Goal: Transaction & Acquisition: Purchase product/service

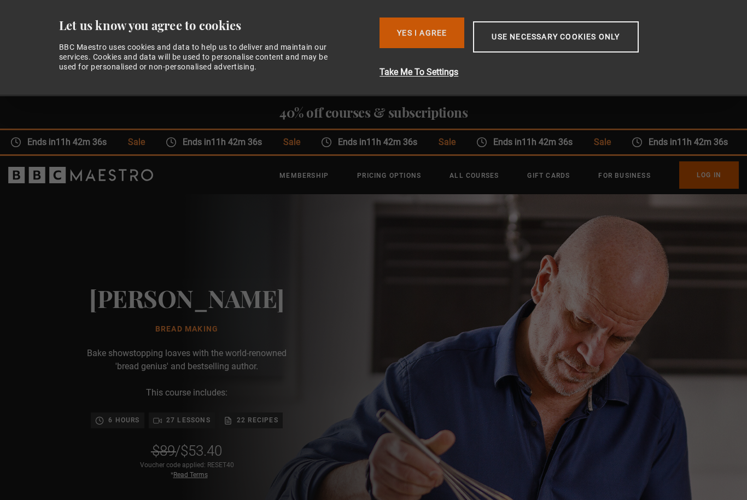
click at [434, 28] on button "Yes I Agree" at bounding box center [422, 33] width 85 height 31
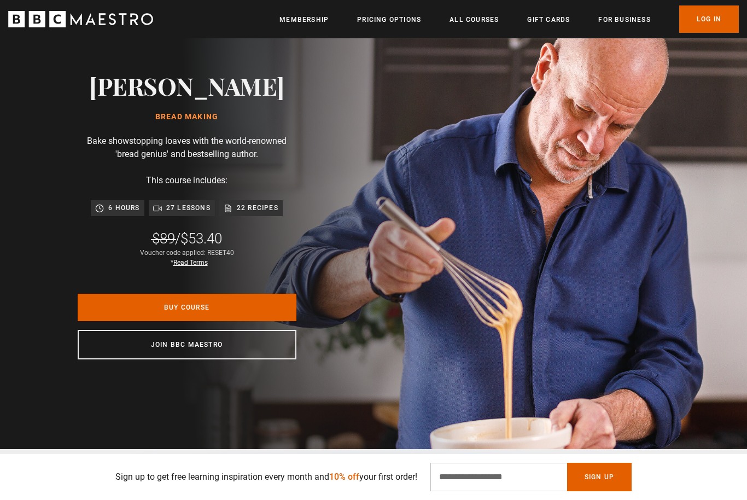
scroll to position [0, 573]
click at [217, 317] on link "Buy Course" at bounding box center [187, 307] width 219 height 27
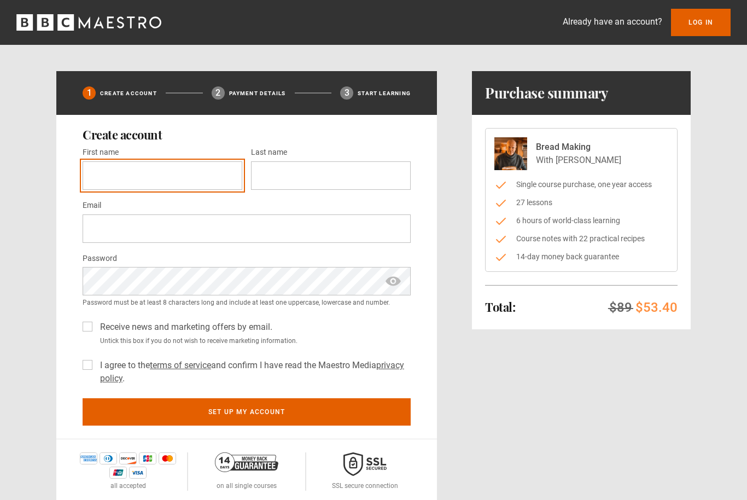
drag, startPoint x: 164, startPoint y: 169, endPoint x: 164, endPoint y: 175, distance: 6.0
click at [164, 169] on input "First name *" at bounding box center [163, 175] width 160 height 28
type input "***"
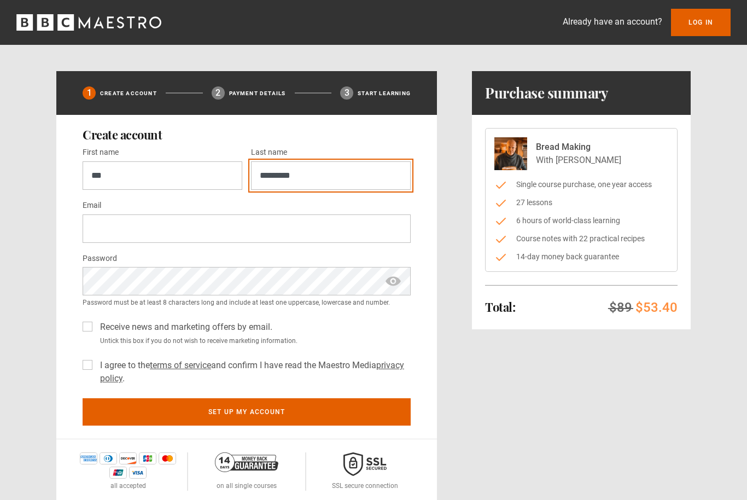
type input "*********"
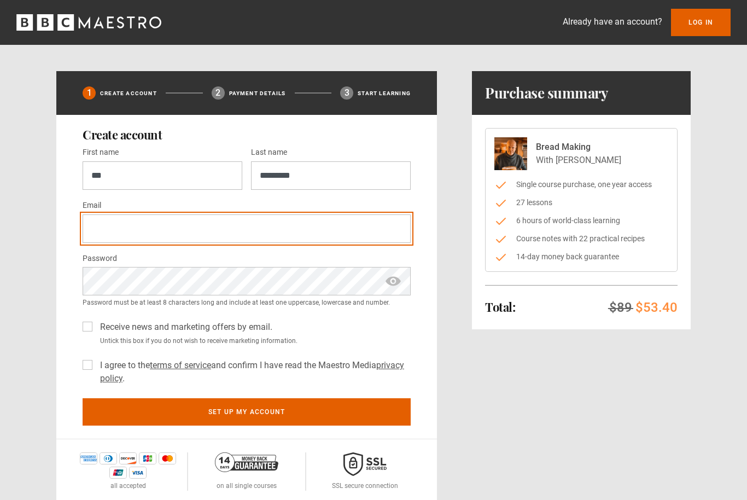
click at [114, 217] on input "Email *" at bounding box center [247, 229] width 328 height 28
type input "**********"
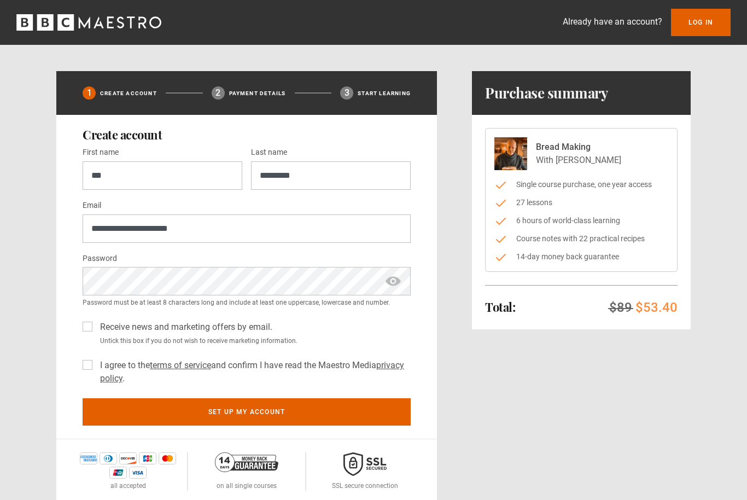
click at [96, 325] on label "Receive news and marketing offers by email." at bounding box center [184, 327] width 177 height 13
click at [96, 362] on label "I agree to the terms of service and confirm I have read the Maestro Media priva…" at bounding box center [253, 372] width 315 height 26
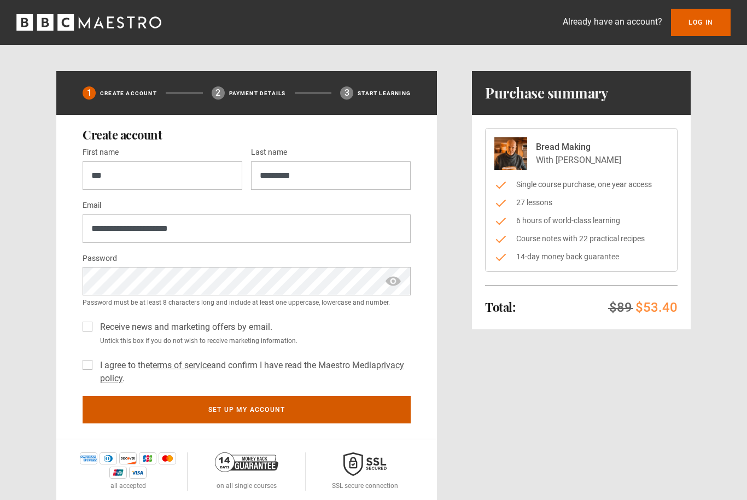
click at [195, 414] on button "Set up my account" at bounding box center [247, 409] width 328 height 27
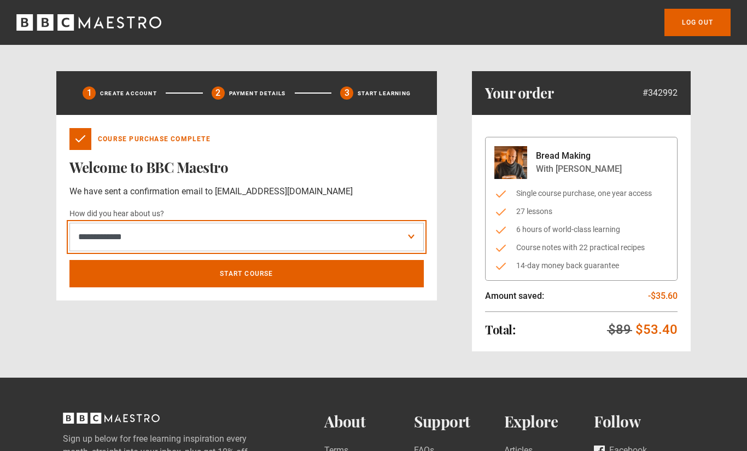
select select "*******"
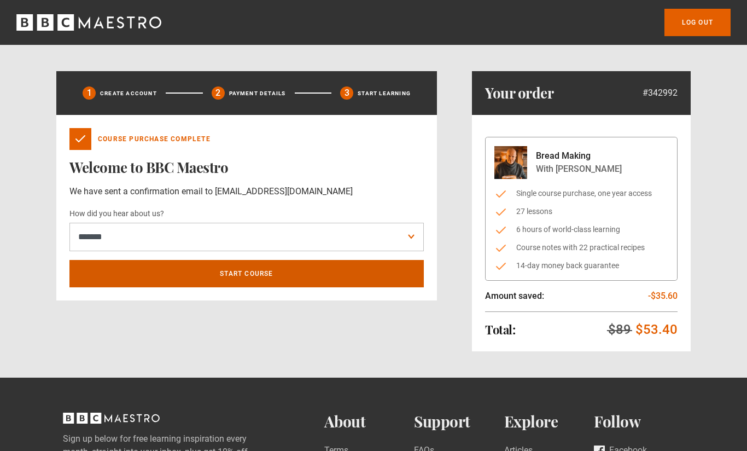
click at [263, 275] on link "Start course" at bounding box center [246, 273] width 355 height 27
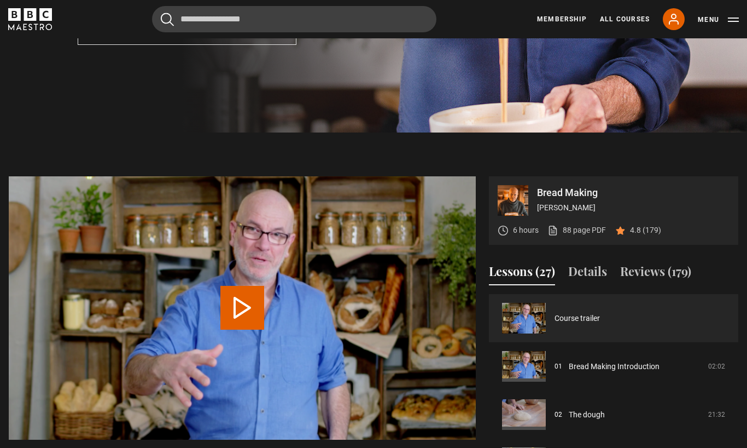
scroll to position [472, 0]
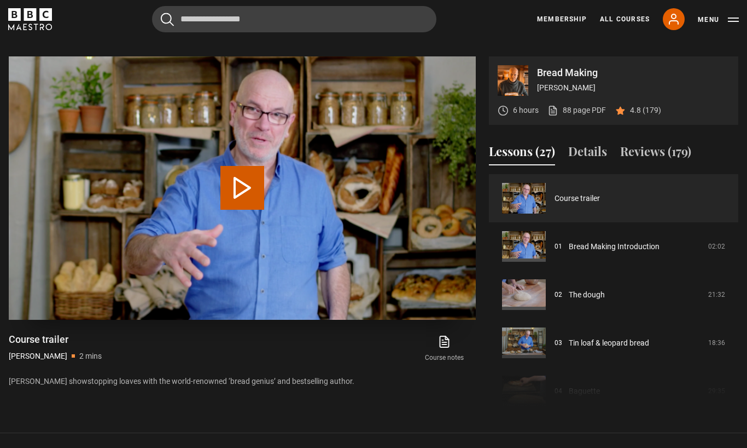
click at [231, 303] on video-js "Video Player is loading. Play Video 10s Skip Back 10 seconds 10s Skip Forward 1…" at bounding box center [242, 187] width 467 height 263
click at [242, 210] on button "Play Video" at bounding box center [243, 188] width 44 height 44
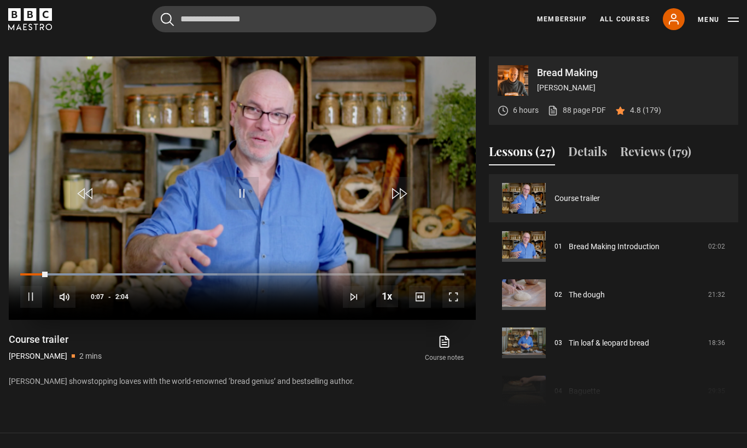
click at [380, 279] on video-js "Video Player is loading. Play Video 10s Skip Back 10 seconds Pause 10s Skip For…" at bounding box center [242, 187] width 467 height 263
click at [28, 308] on span "Video Player" at bounding box center [31, 297] width 22 height 22
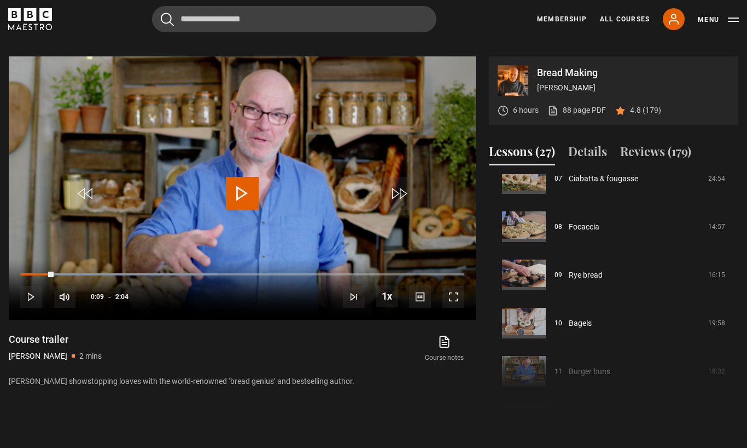
scroll to position [396, 0]
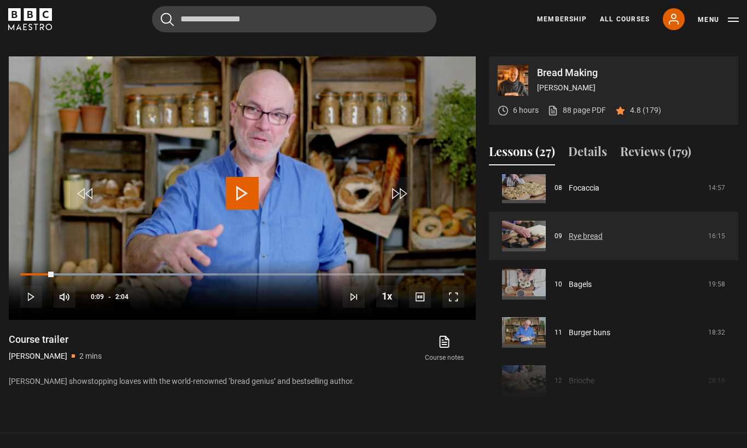
click at [581, 242] on link "Rye bread" at bounding box center [586, 235] width 34 height 11
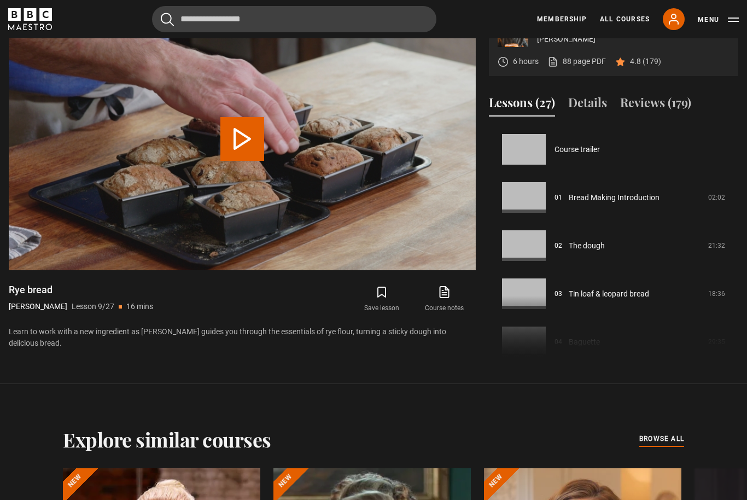
scroll to position [385, 0]
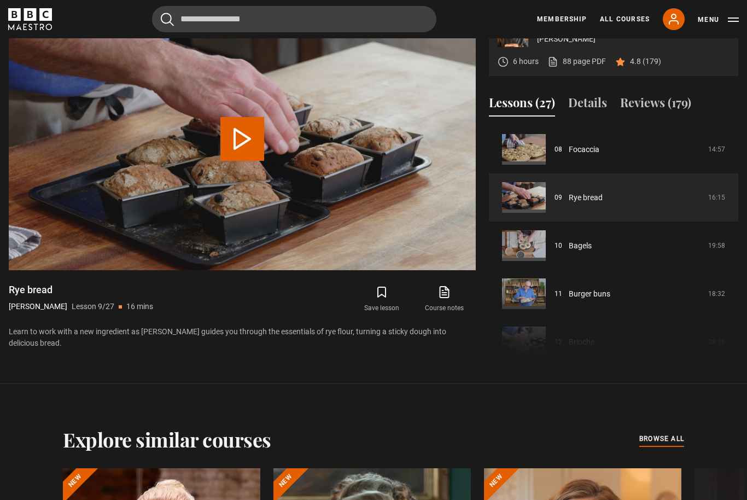
click at [384, 299] on icon "submit" at bounding box center [381, 292] width 13 height 13
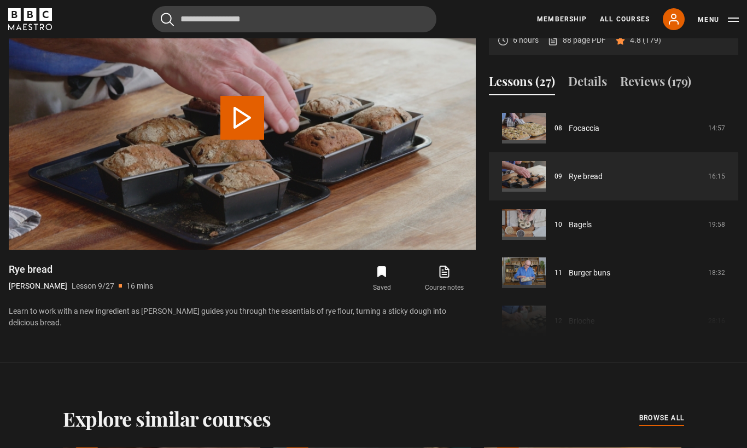
click at [384, 276] on icon "submit" at bounding box center [382, 271] width 8 height 10
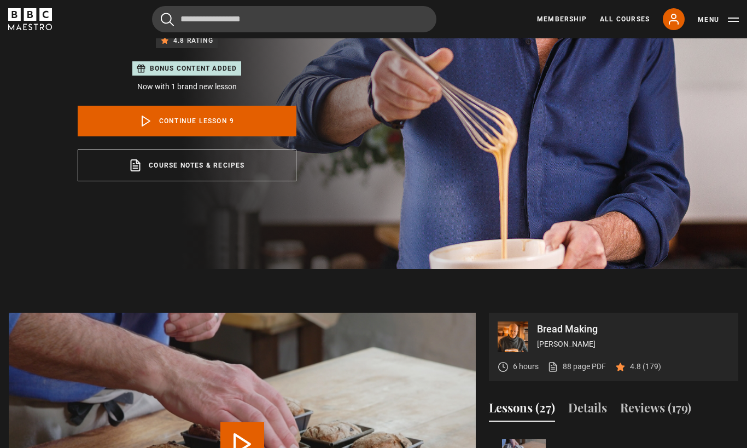
scroll to position [0, 0]
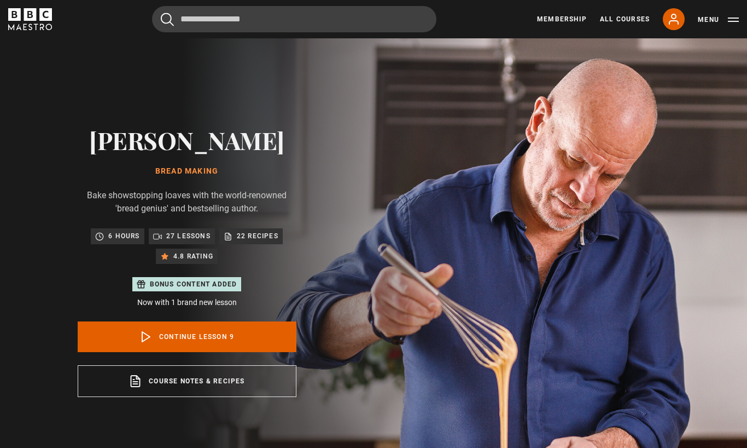
click at [724, 19] on button "Menu" at bounding box center [718, 19] width 41 height 11
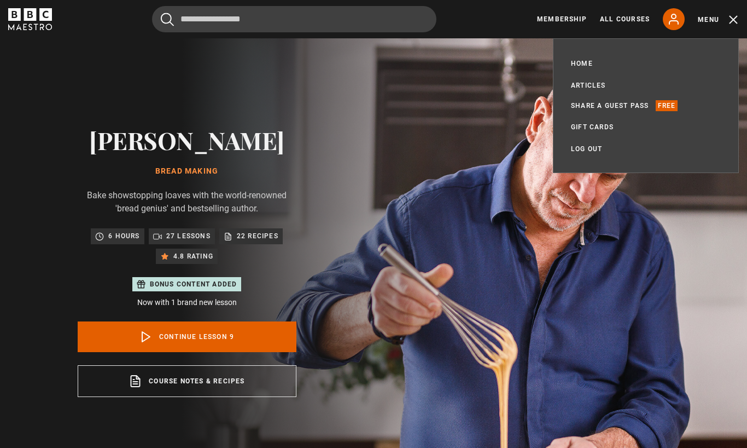
click at [733, 25] on div "Menu" at bounding box center [718, 19] width 41 height 13
click at [733, 22] on button "Menu" at bounding box center [718, 19] width 41 height 11
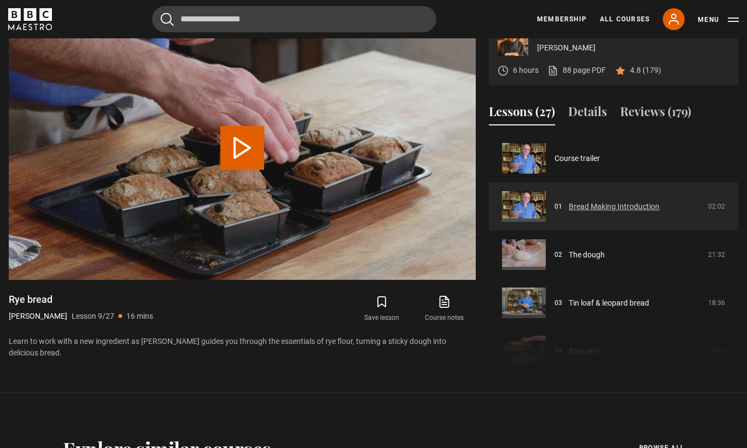
click at [614, 212] on link "Bread Making Introduction" at bounding box center [614, 206] width 91 height 11
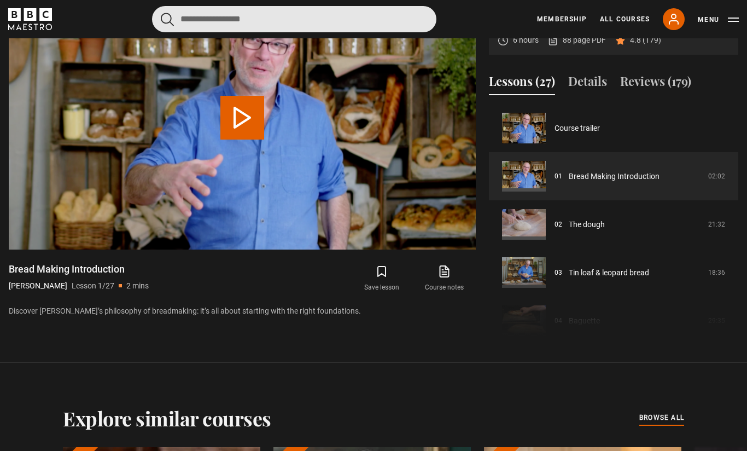
click at [268, 11] on input "Search" at bounding box center [294, 19] width 285 height 26
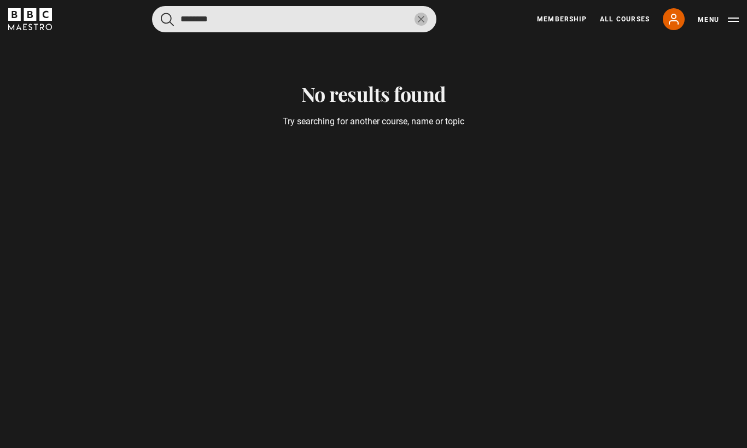
type input "********"
click at [169, 19] on button "submit" at bounding box center [167, 20] width 13 height 14
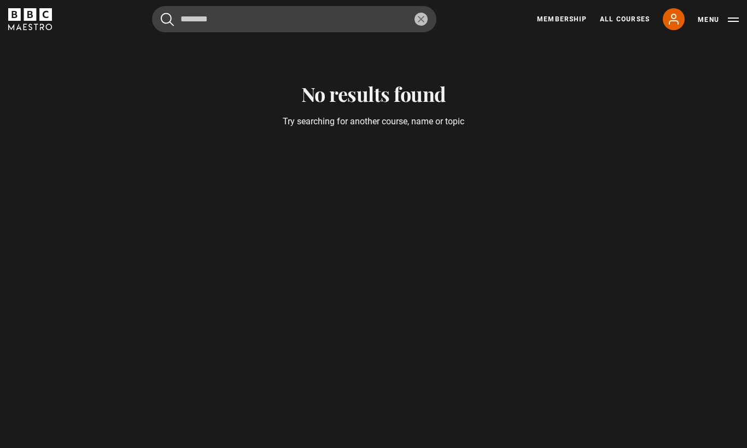
click at [587, 141] on div "No results found Try searching for another course, name or topic Courses Previo…" at bounding box center [373, 250] width 747 height 425
click at [554, 143] on div "No results found Try searching for another course, name or topic Courses Previo…" at bounding box center [373, 250] width 747 height 425
click at [611, 134] on div "No results found Try searching for another course, name or topic Courses Previo…" at bounding box center [373, 250] width 747 height 425
click at [708, 112] on div "No results found Try searching for another course, name or topic Courses Previo…" at bounding box center [373, 83] width 705 height 90
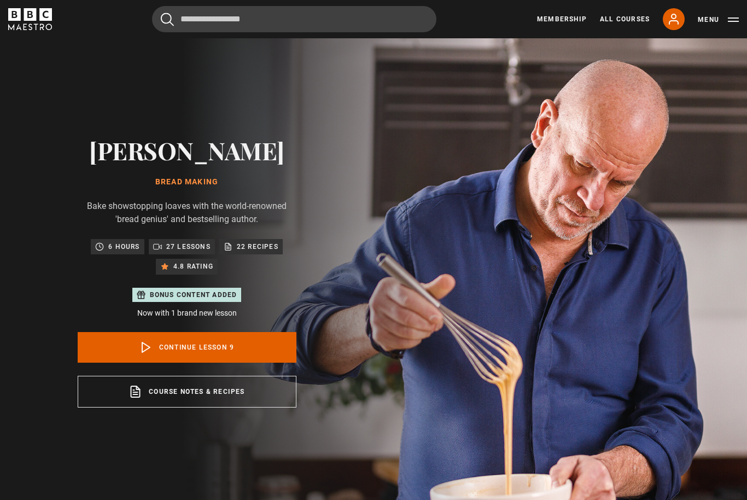
scroll to position [385, 0]
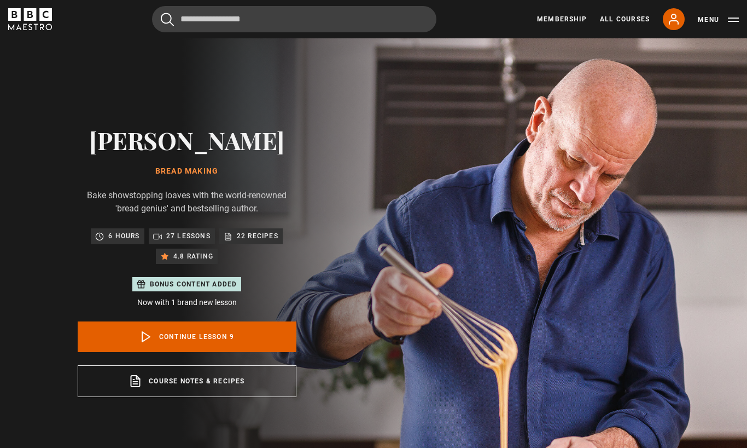
click at [193, 241] on p "27 lessons" at bounding box center [188, 235] width 44 height 11
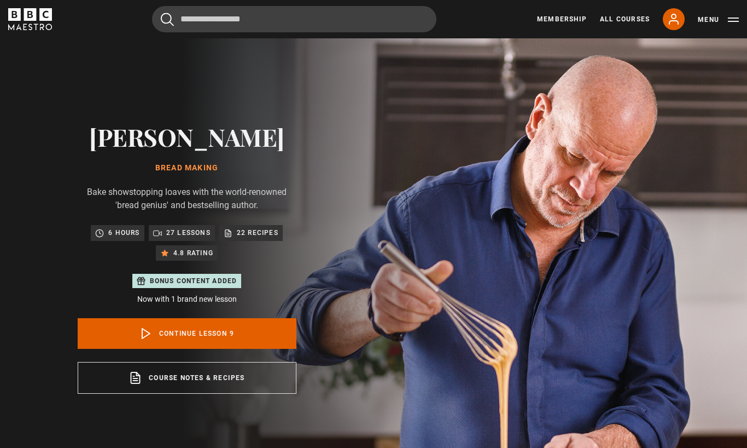
scroll to position [0, 0]
